Goal: Information Seeking & Learning: Learn about a topic

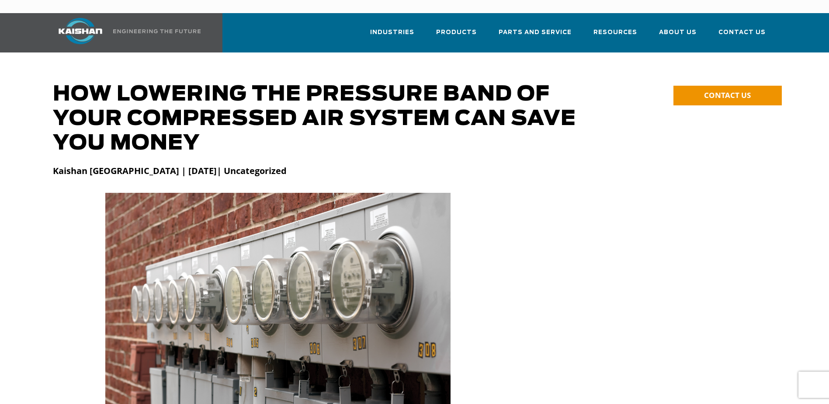
click at [62, 229] on div at bounding box center [415, 308] width 734 height 230
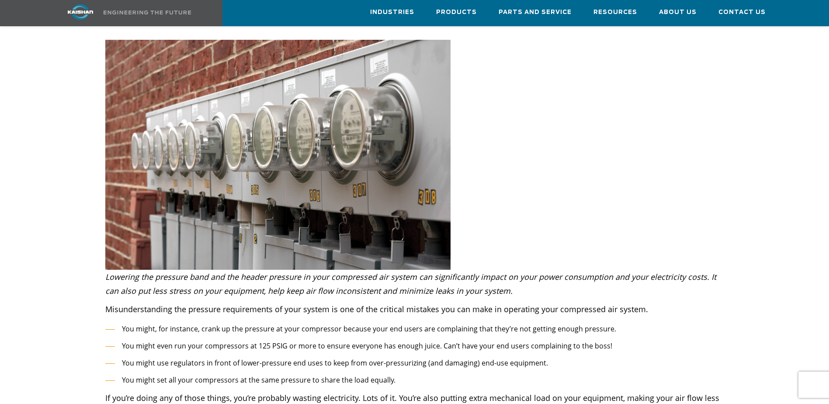
scroll to position [175, 0]
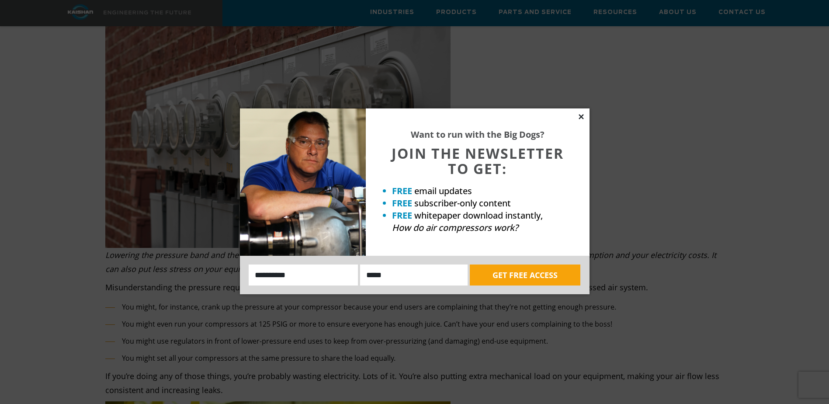
click at [581, 116] on icon at bounding box center [581, 116] width 5 height 5
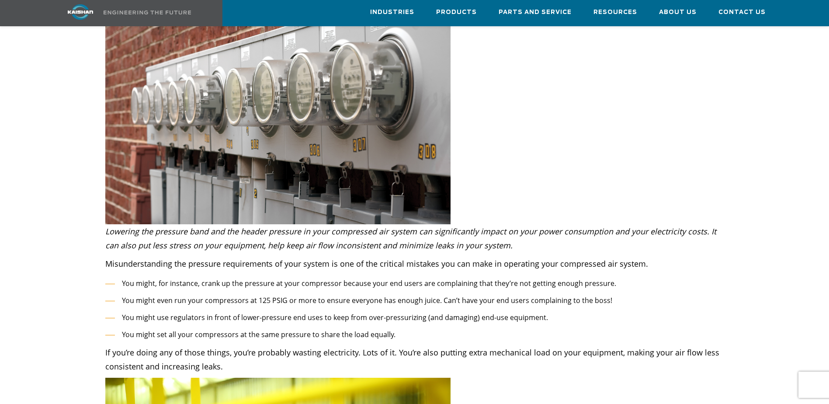
scroll to position [219, 0]
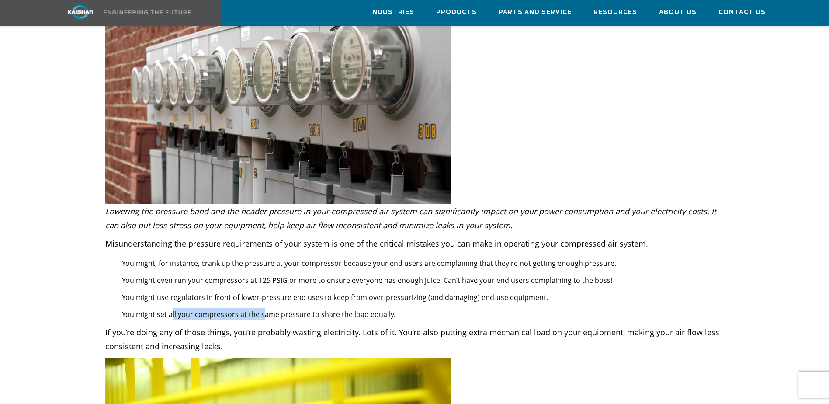
drag, startPoint x: 170, startPoint y: 295, endPoint x: 261, endPoint y: 300, distance: 91.5
click at [261, 308] on li "You might set all your compressors at the same pressure to share the load equal…" at bounding box center [414, 314] width 619 height 13
drag, startPoint x: 262, startPoint y: 300, endPoint x: 284, endPoint y: 300, distance: 21.9
click at [284, 308] on li "You might set all your compressors at the same pressure to share the load equal…" at bounding box center [414, 314] width 619 height 13
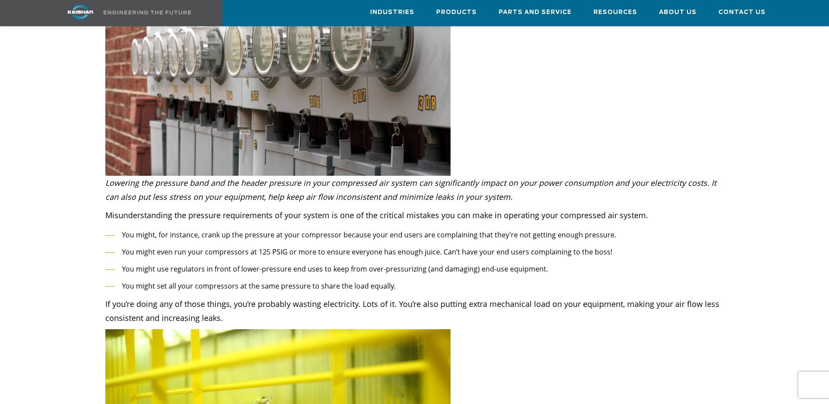
scroll to position [262, 0]
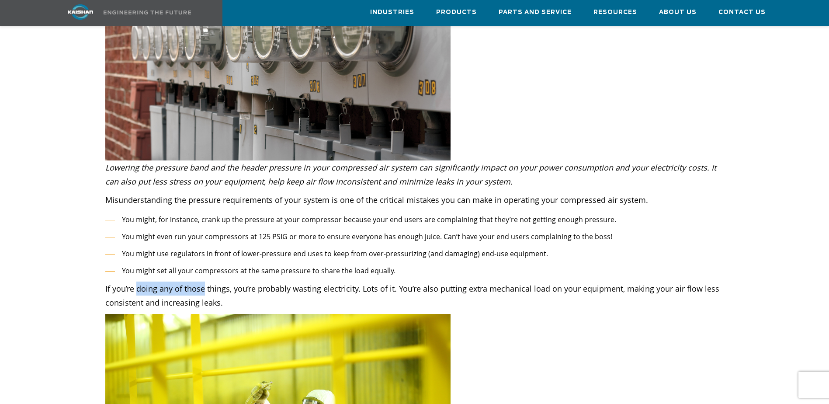
drag, startPoint x: 137, startPoint y: 279, endPoint x: 210, endPoint y: 279, distance: 73.4
click at [210, 282] on p "If you’re doing any of those things, you’re probably wasting electricity. Lots …" at bounding box center [414, 296] width 619 height 28
drag, startPoint x: 210, startPoint y: 279, endPoint x: 311, endPoint y: 277, distance: 100.6
click at [311, 282] on p "If you’re doing any of those things, you’re probably wasting electricity. Lots …" at bounding box center [414, 296] width 619 height 28
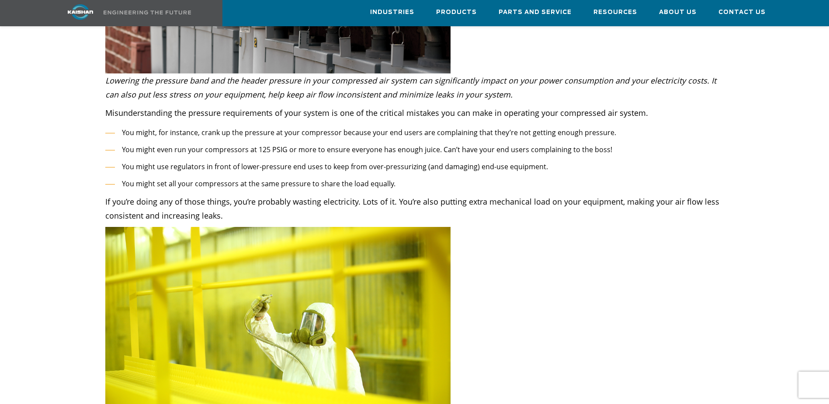
scroll to position [350, 0]
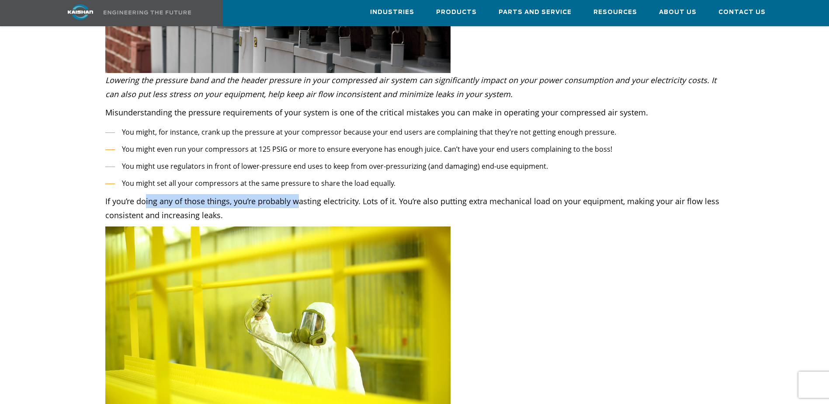
drag, startPoint x: 145, startPoint y: 191, endPoint x: 299, endPoint y: 183, distance: 153.7
click at [299, 194] on p "If you’re doing any of those things, you’re probably wasting electricity. Lots …" at bounding box center [414, 208] width 619 height 28
drag, startPoint x: 299, startPoint y: 183, endPoint x: 415, endPoint y: 203, distance: 118.4
click at [415, 203] on p "If you’re doing any of those things, you’re probably wasting electricity. Lots …" at bounding box center [414, 208] width 619 height 28
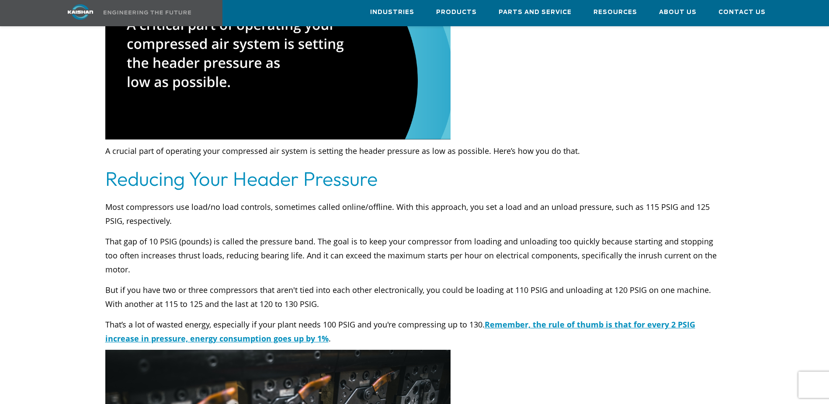
scroll to position [1268, 0]
drag, startPoint x: 271, startPoint y: 261, endPoint x: 294, endPoint y: 264, distance: 23.9
click at [294, 282] on p "But if you have two or three compressors that aren't tied into each other elect…" at bounding box center [414, 296] width 619 height 28
click at [378, 317] on p "That’s a lot of wasted energy, especially if your plant needs 100 PSIG and you'…" at bounding box center [414, 331] width 619 height 28
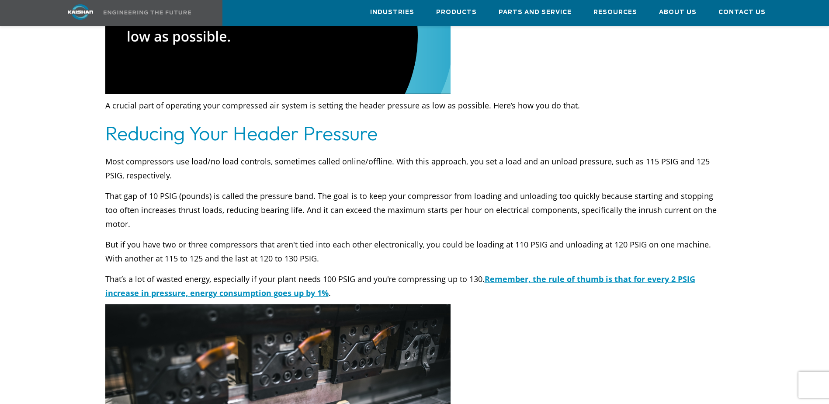
scroll to position [1355, 0]
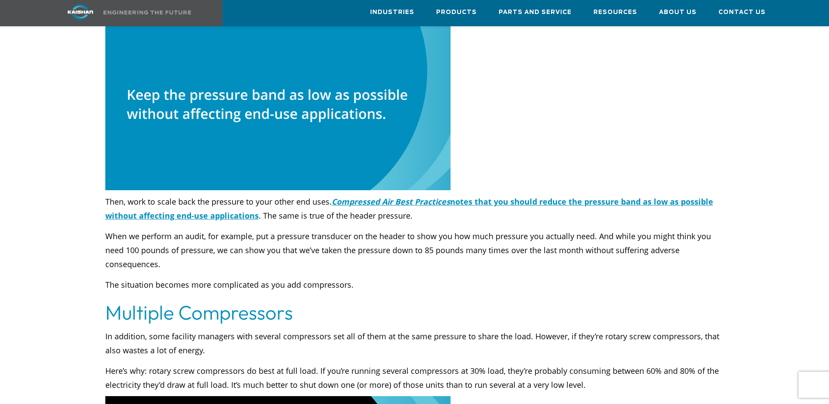
scroll to position [1923, 0]
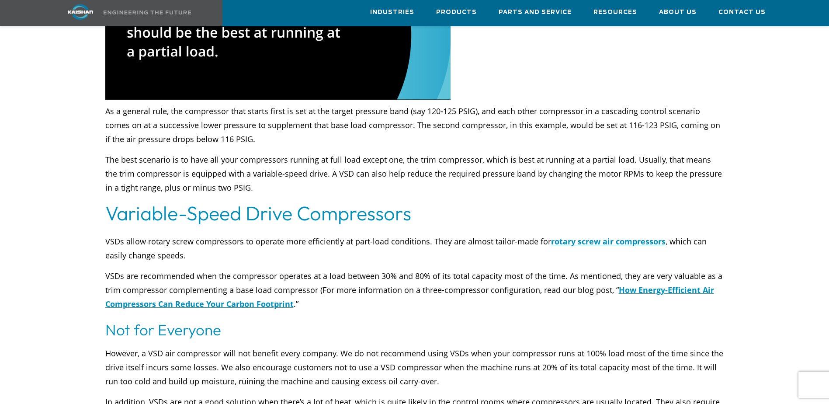
scroll to position [2404, 0]
